Goal: Task Accomplishment & Management: Manage account settings

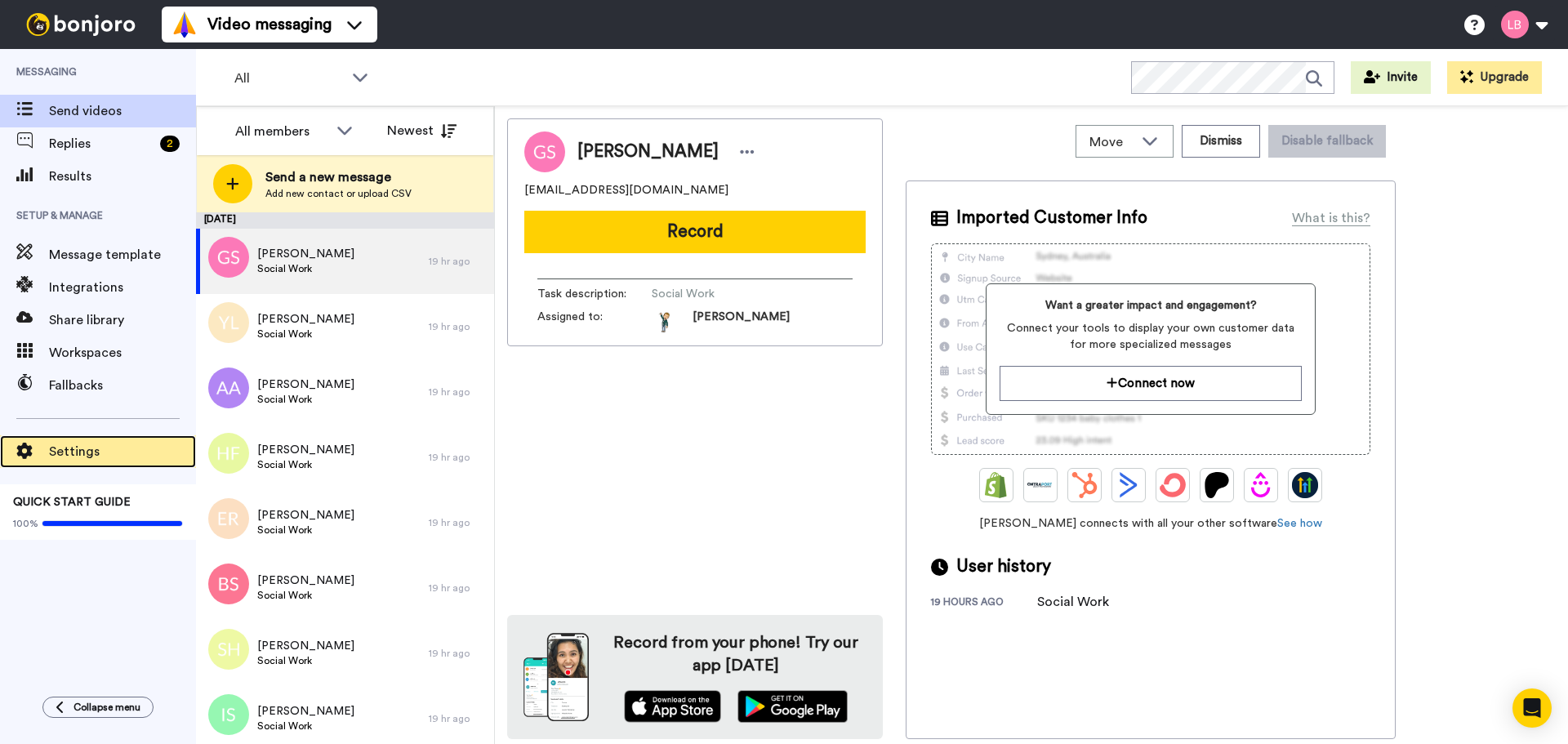
click at [86, 437] on div "Settings" at bounding box center [98, 452] width 196 height 33
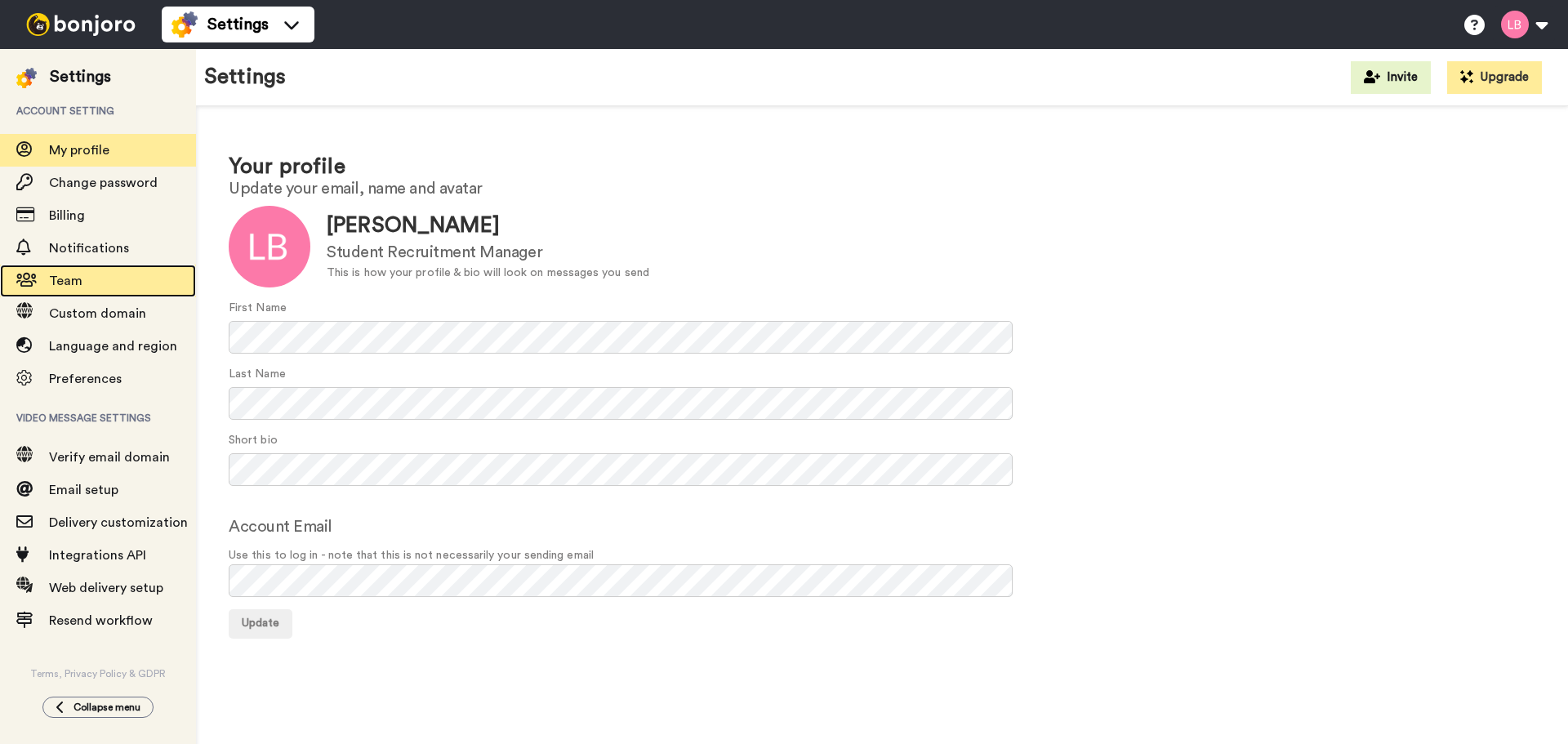
click at [63, 282] on span "Team" at bounding box center [65, 280] width 33 height 13
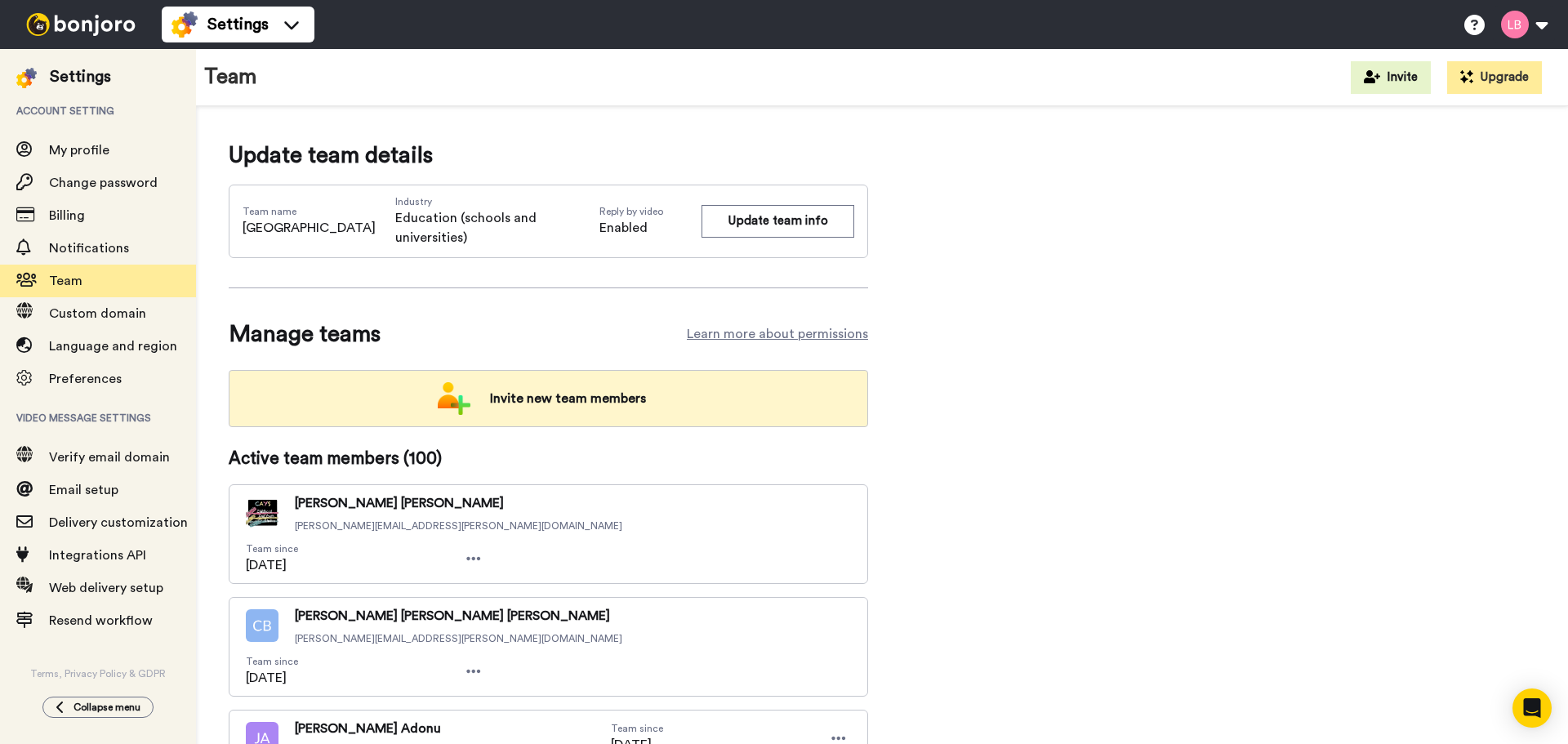
click at [651, 379] on div "Invite new team members" at bounding box center [548, 398] width 639 height 57
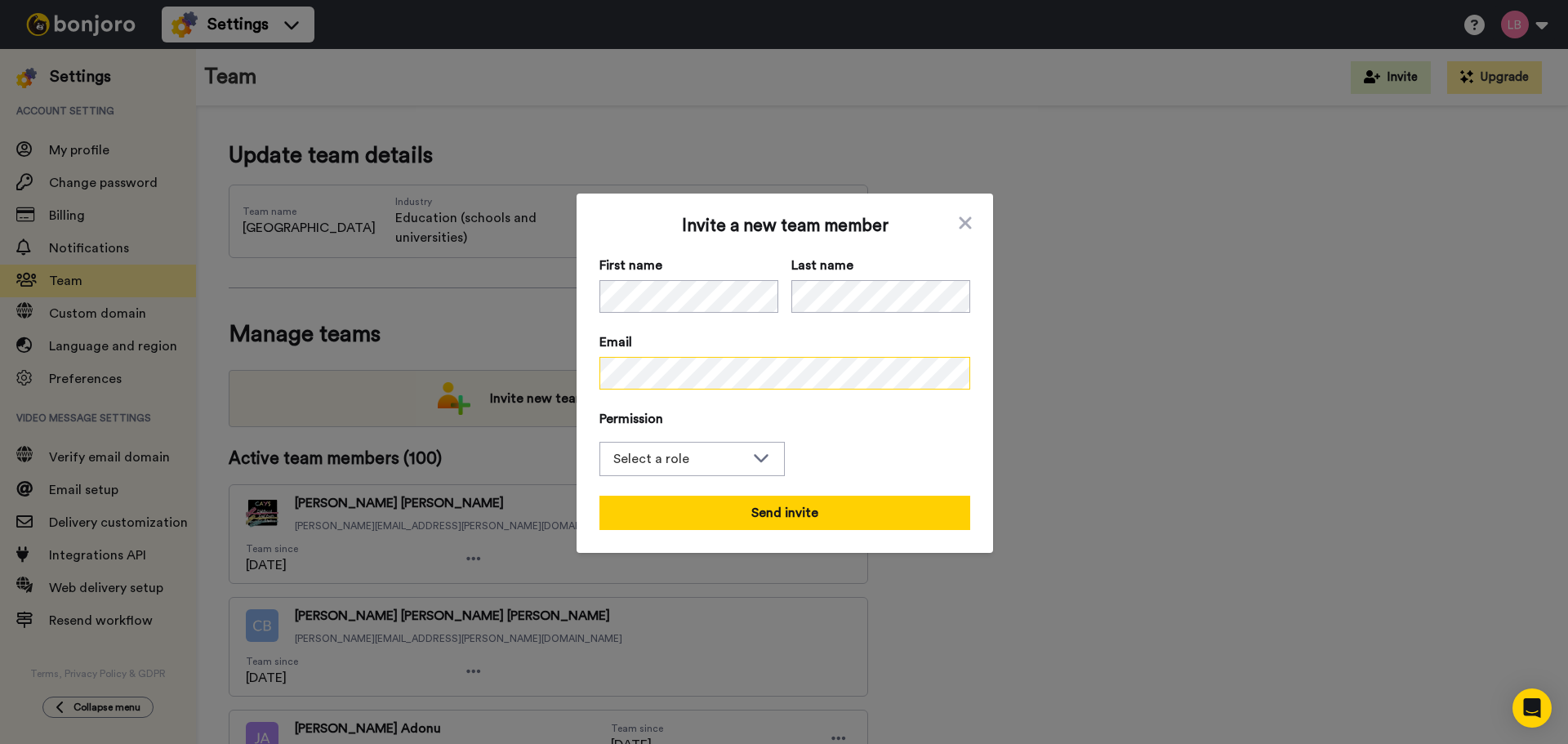
click at [436, 373] on div "Invite a new team member First name Last name Email Permission Select a role Ad…" at bounding box center [784, 372] width 1568 height 744
click at [724, 455] on div "Select a role" at bounding box center [679, 459] width 131 height 19
click at [705, 490] on li "Admin" at bounding box center [692, 494] width 186 height 26
click at [698, 470] on div "Admin" at bounding box center [692, 459] width 184 height 33
click at [691, 514] on li "Filmer" at bounding box center [692, 519] width 186 height 26
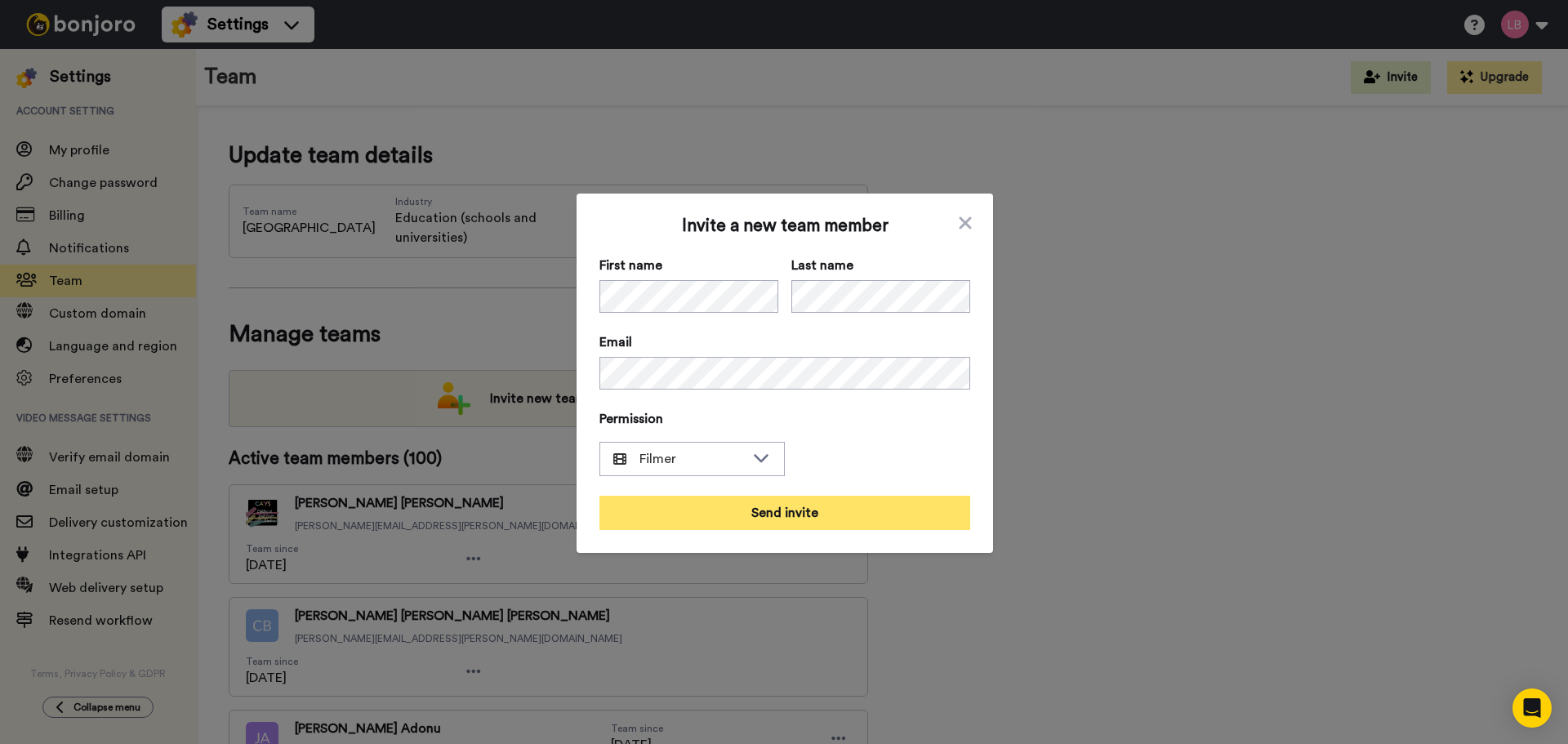
click at [770, 514] on button "Send invite" at bounding box center [784, 513] width 371 height 34
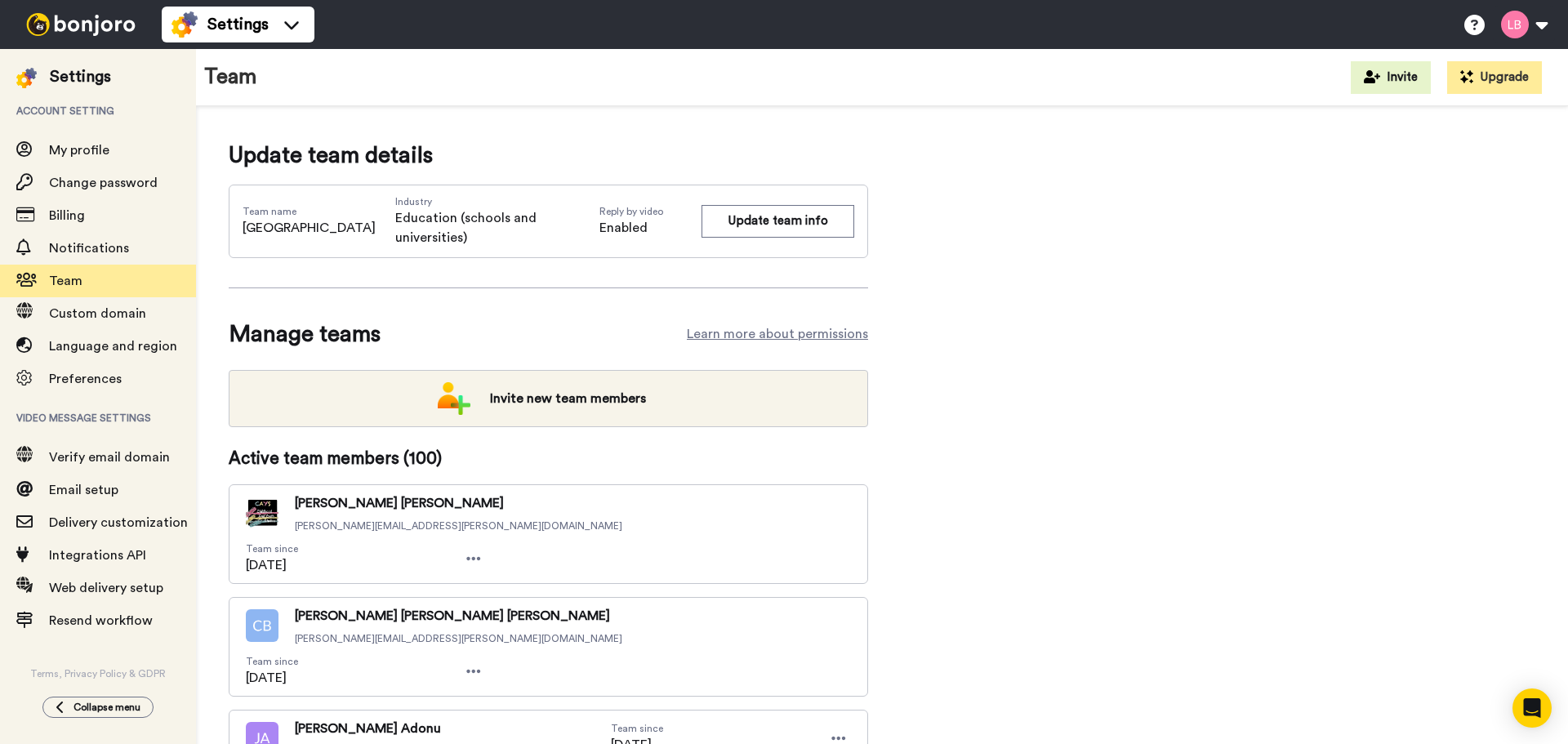
click at [77, 79] on div "Settings" at bounding box center [80, 77] width 61 height 23
click at [79, 33] on img at bounding box center [81, 24] width 123 height 23
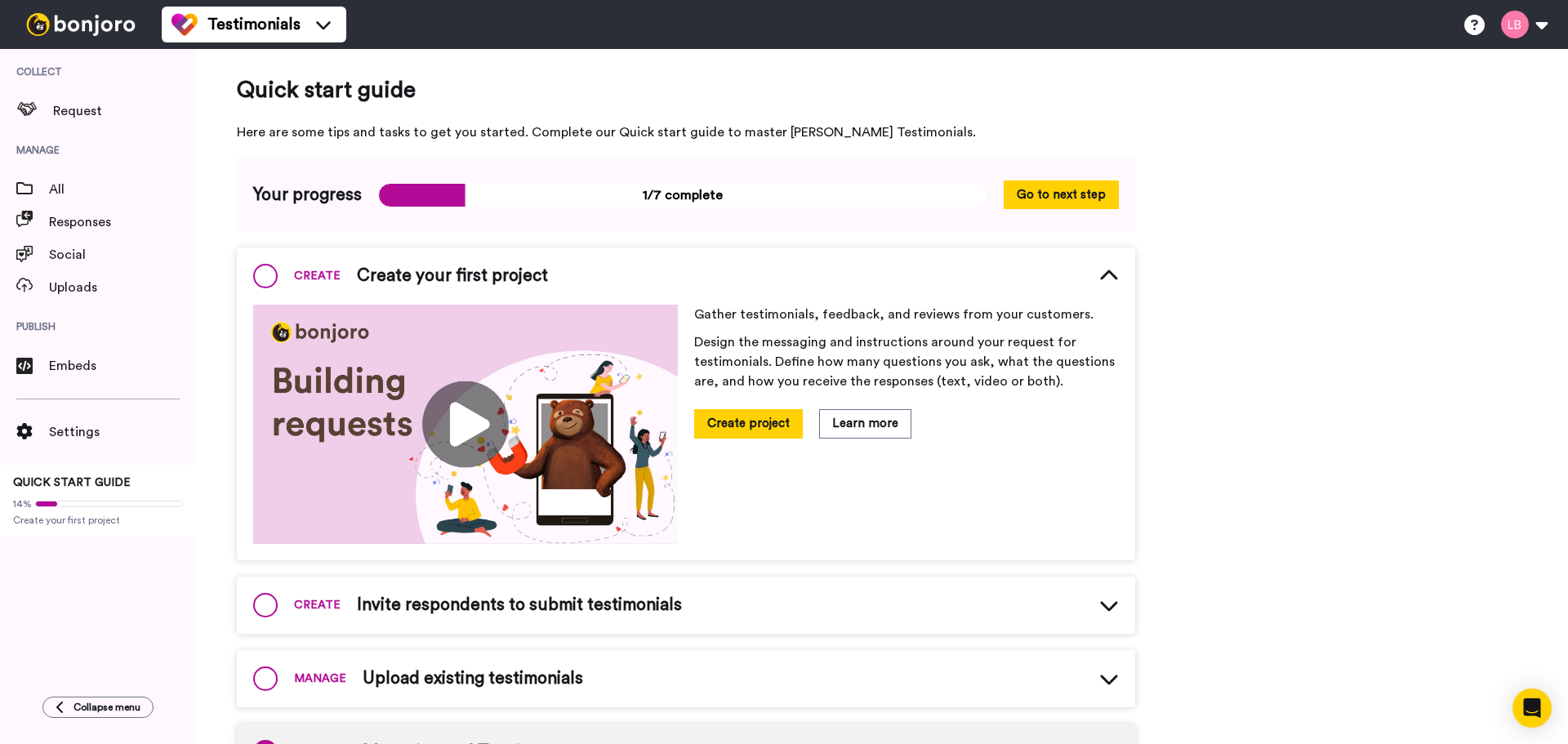
scroll to position [8, 0]
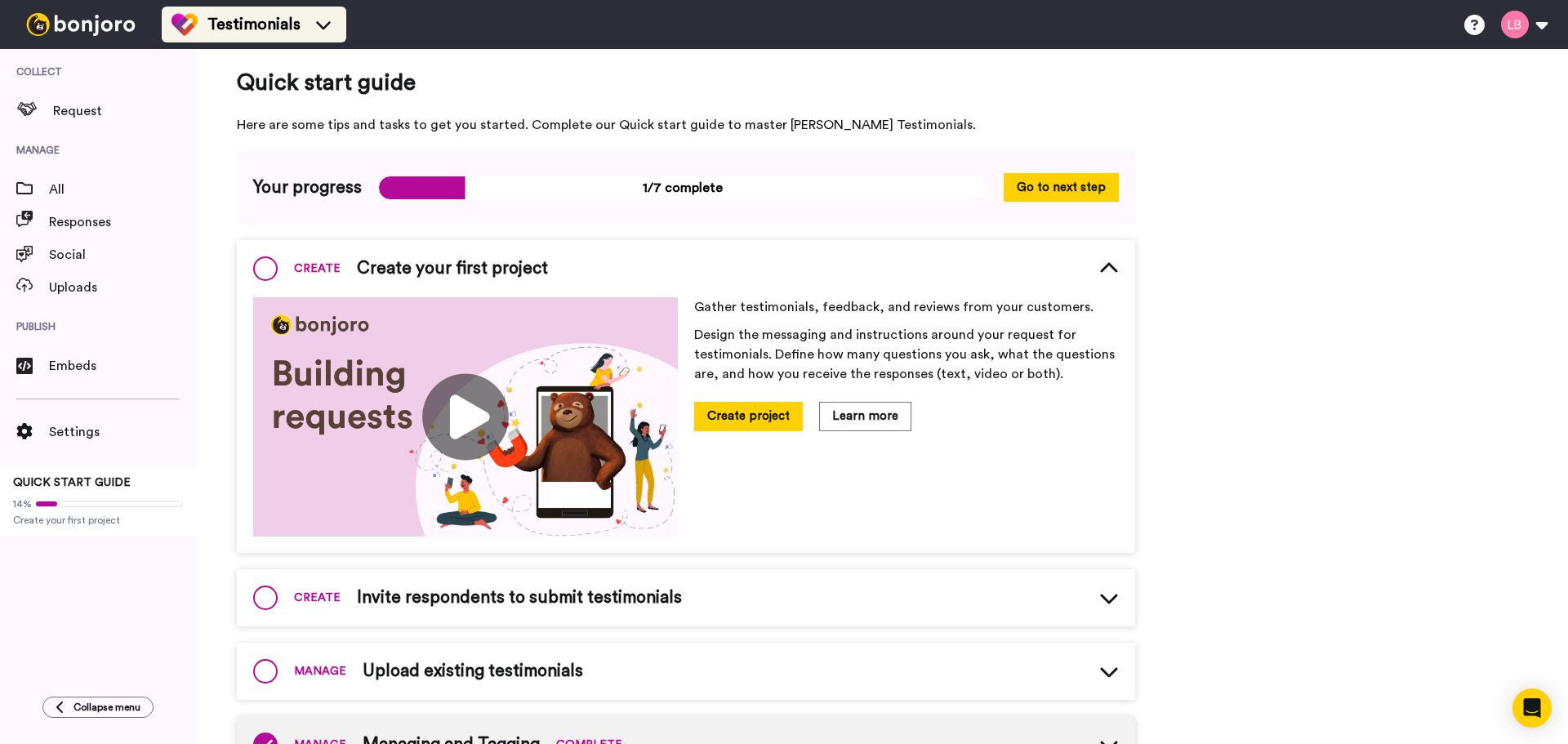
click at [232, 28] on span "Testimonials" at bounding box center [254, 24] width 93 height 23
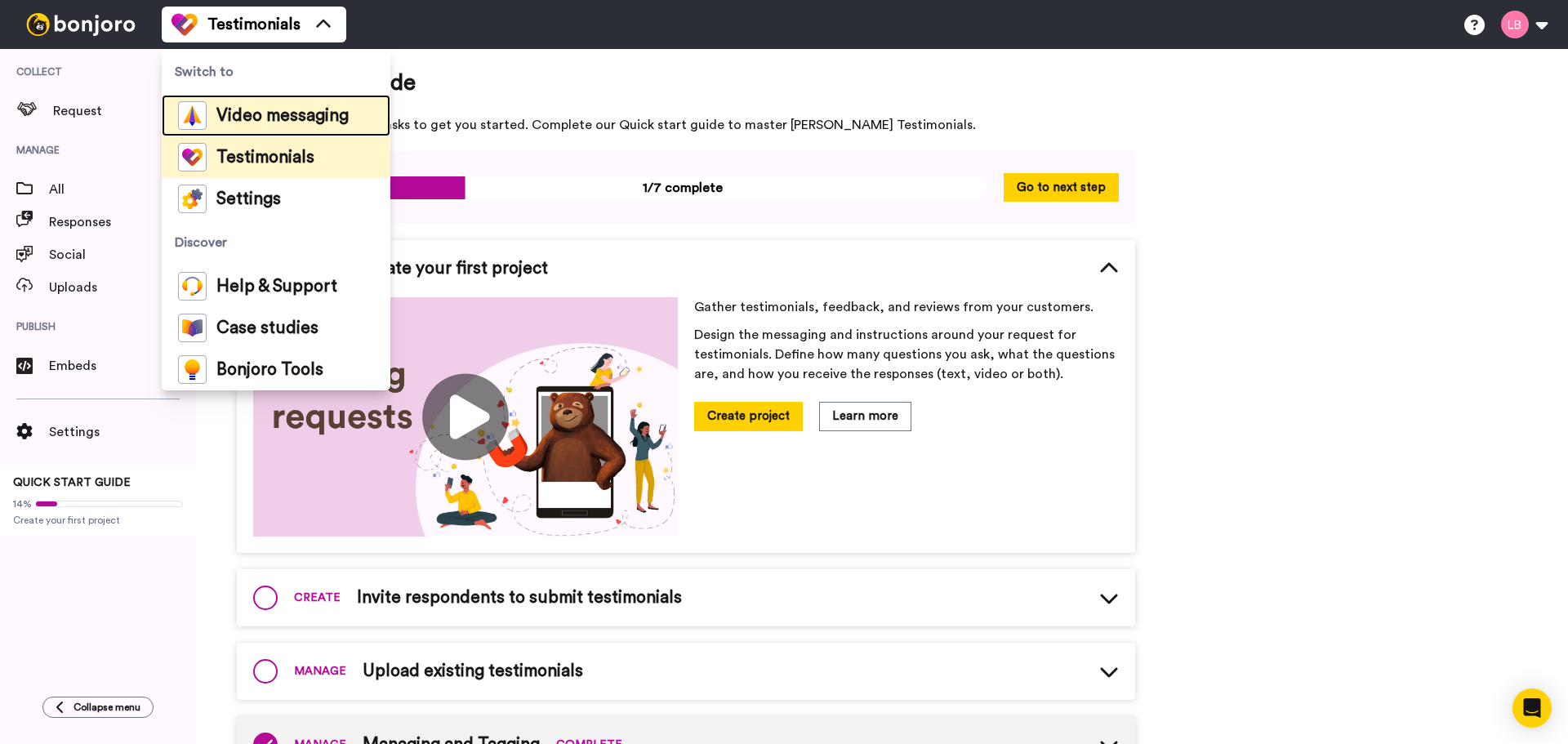
click at [247, 105] on div "Video messaging" at bounding box center [263, 115] width 170 height 28
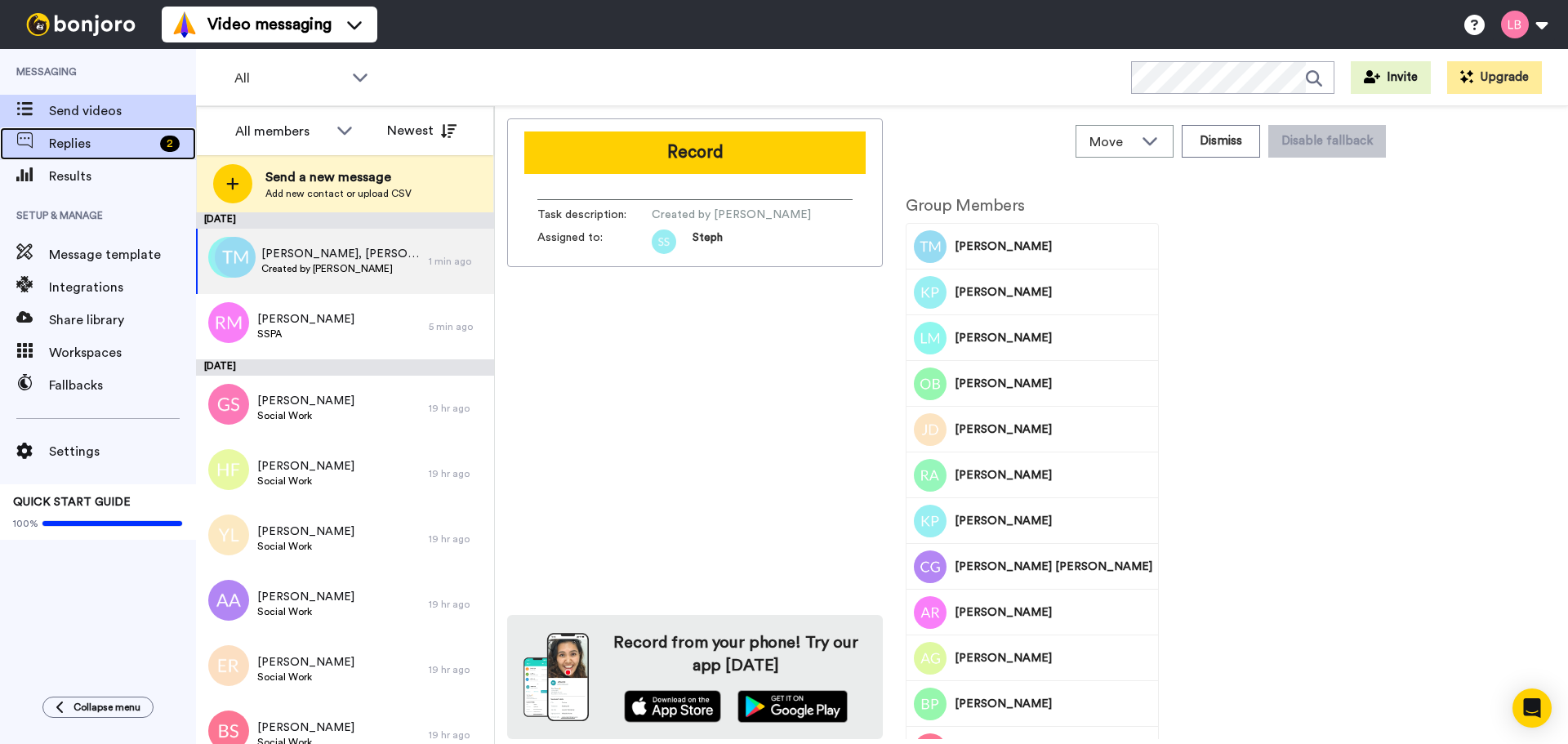
click at [99, 147] on span "Replies" at bounding box center [100, 144] width 104 height 19
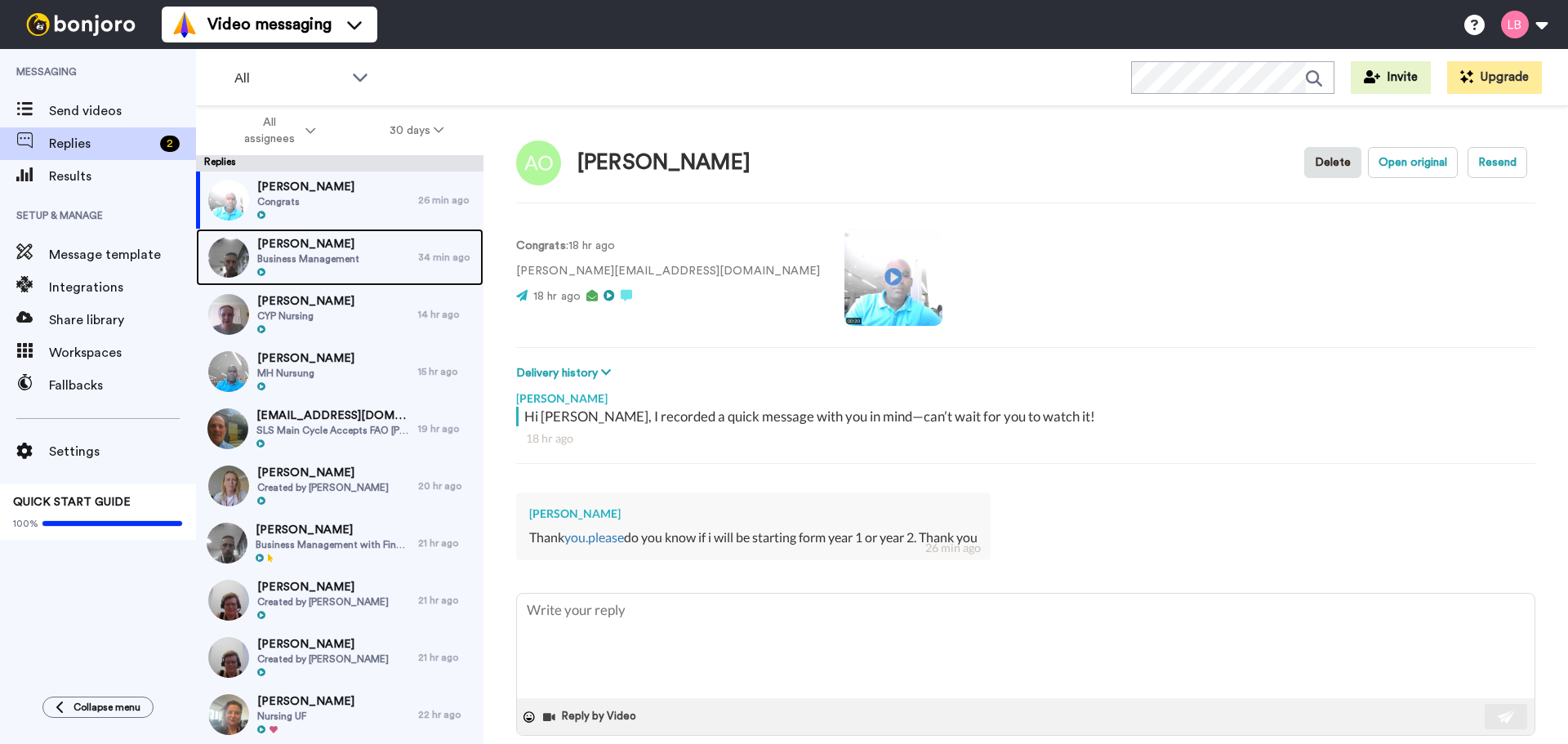
click at [350, 263] on span "Business Management" at bounding box center [307, 258] width 102 height 13
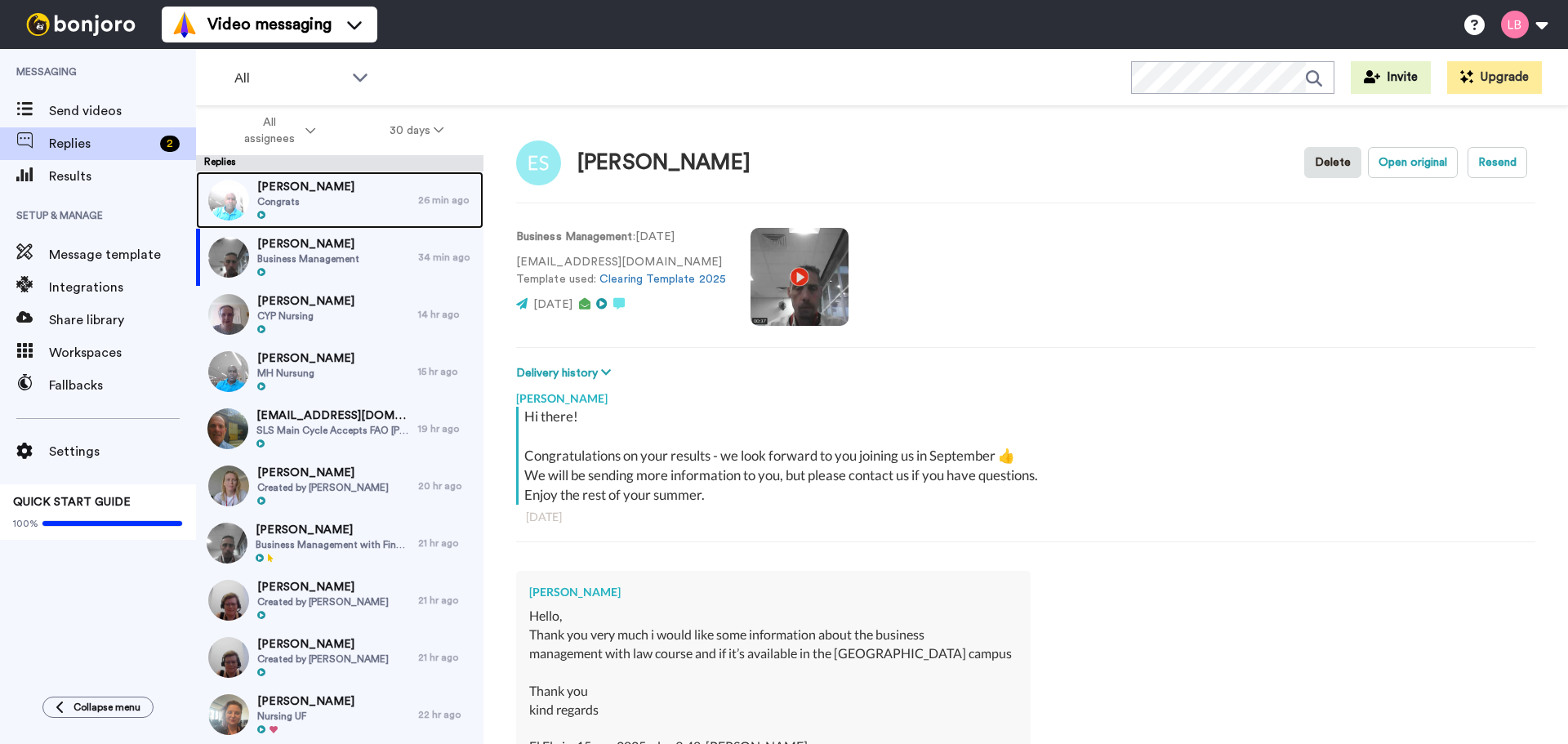
click at [335, 199] on div "Aaron Owusu Congrats" at bounding box center [307, 199] width 222 height 57
type textarea "x"
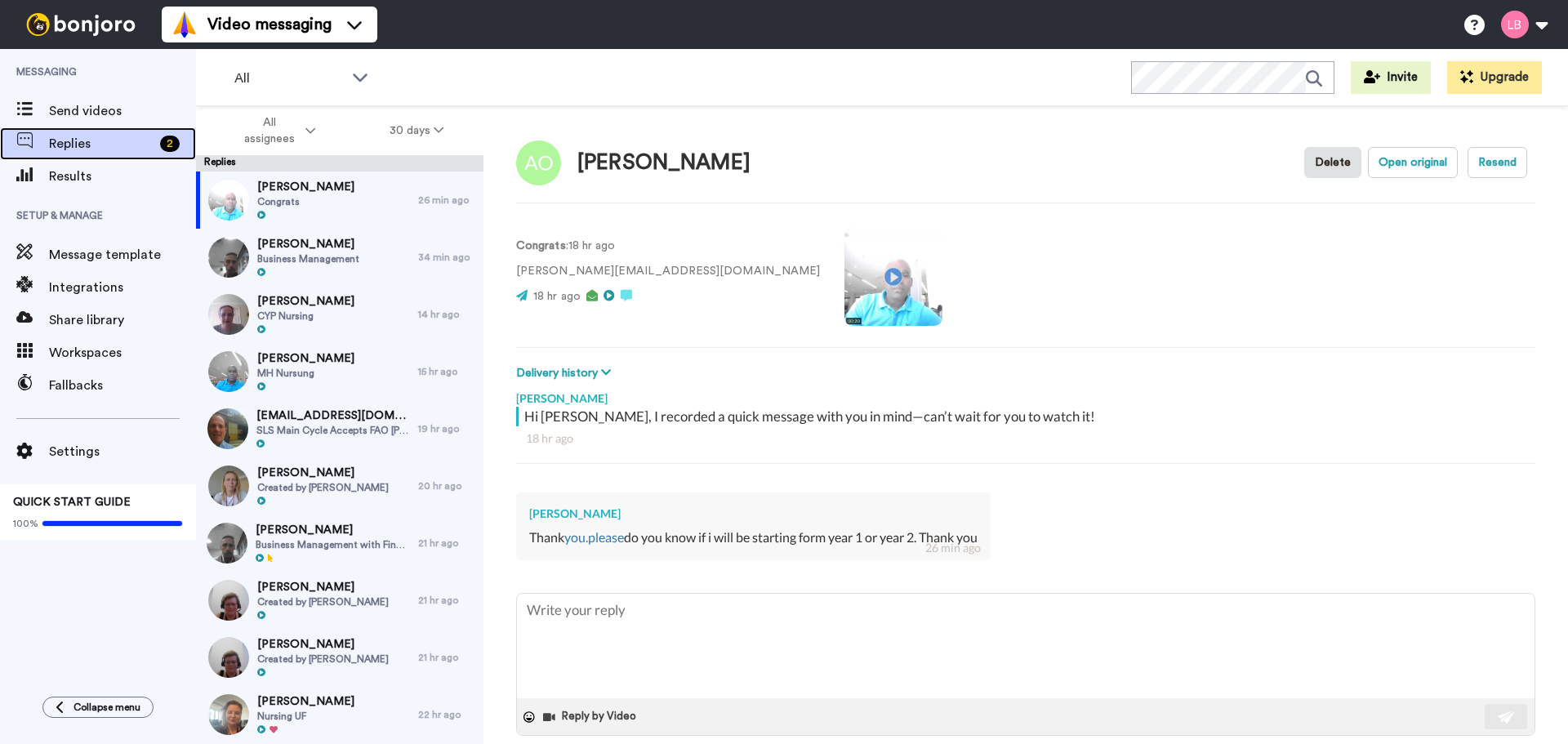
click at [113, 143] on span "Replies" at bounding box center [100, 144] width 104 height 19
click at [84, 111] on span "Send videos" at bounding box center [122, 111] width 147 height 19
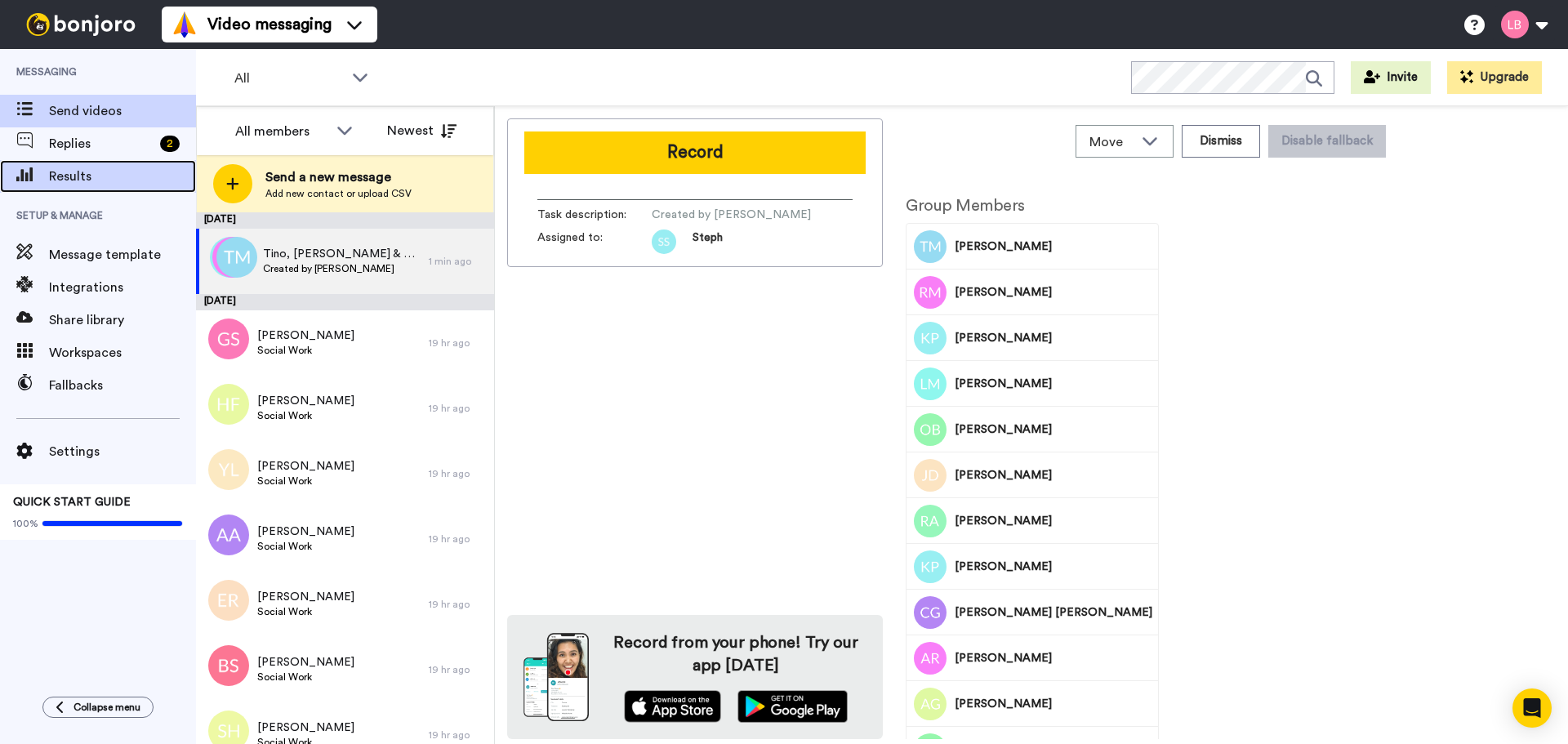
click at [82, 173] on span "Results" at bounding box center [122, 176] width 147 height 19
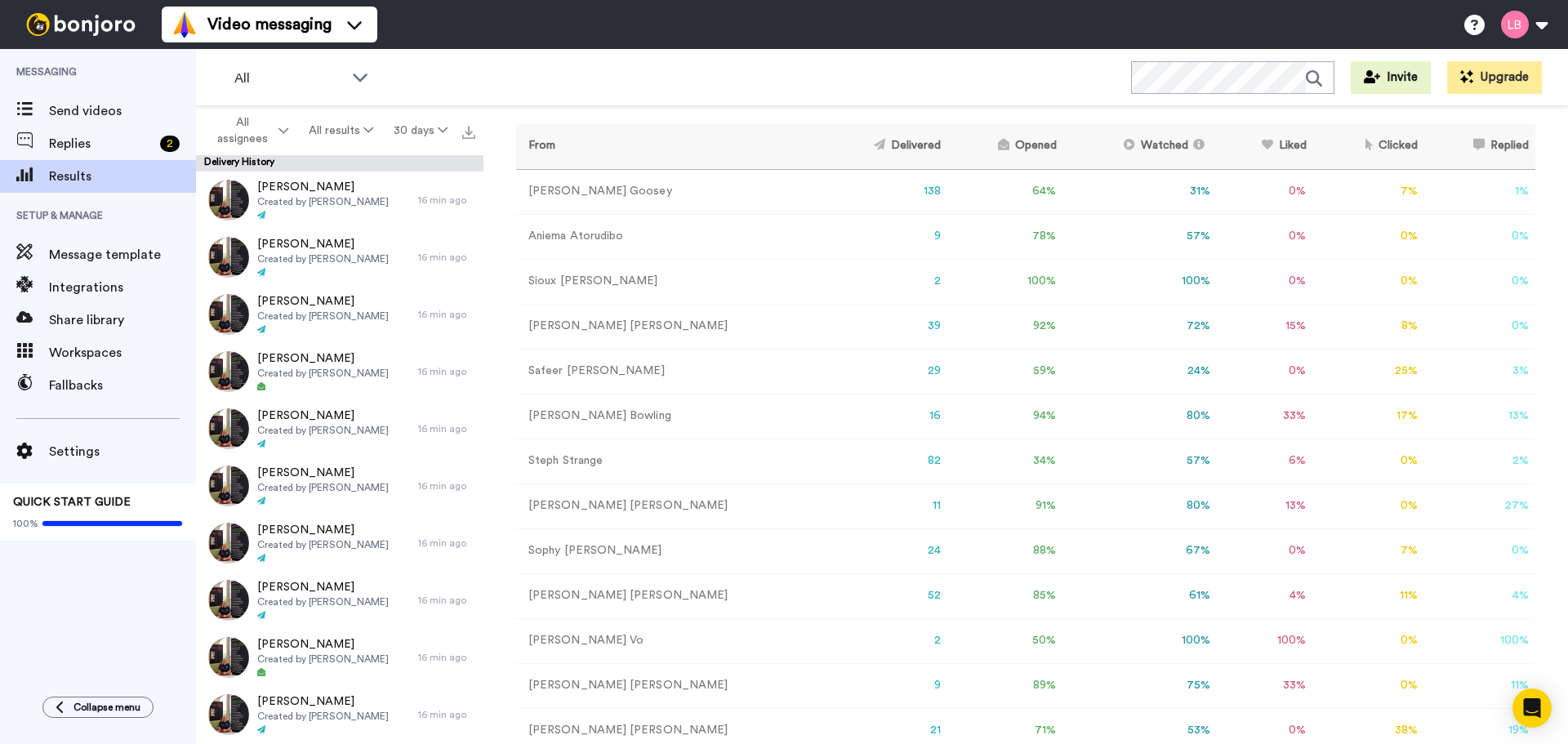
scroll to position [163, 0]
